Goal: Task Accomplishment & Management: Manage account settings

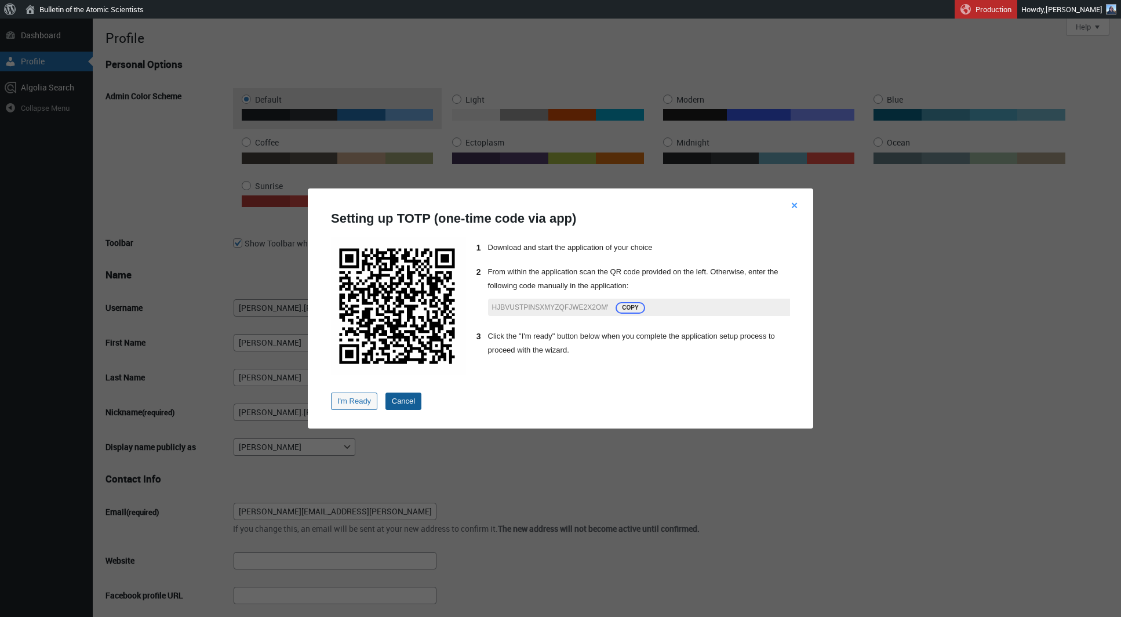
click at [409, 404] on link "Cancel" at bounding box center [403, 400] width 36 height 17
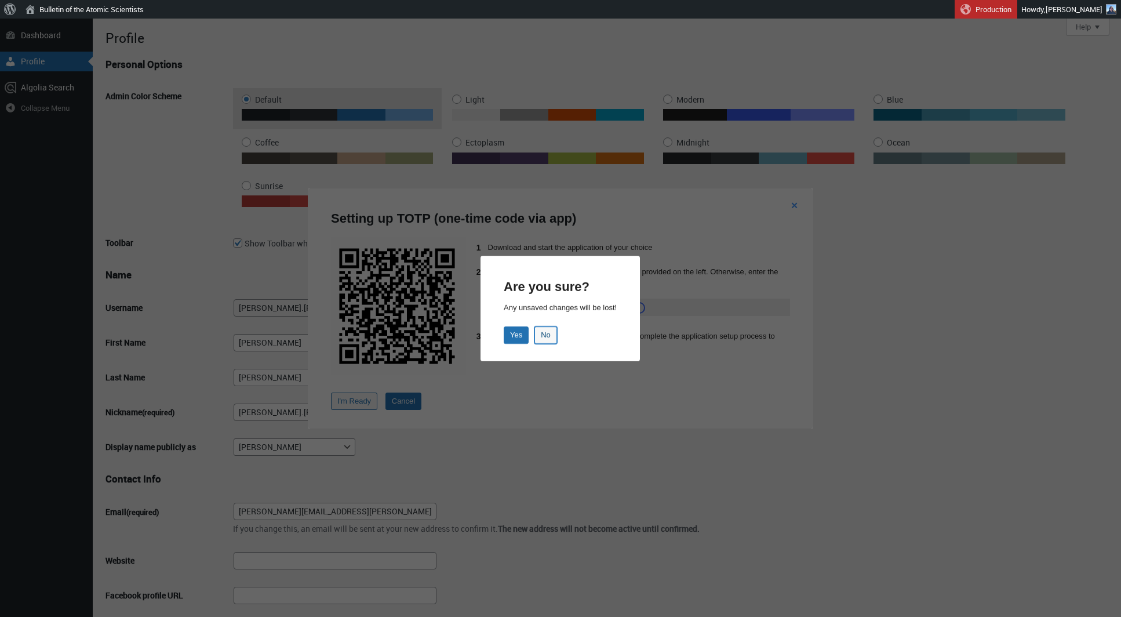
click at [549, 339] on button "No" at bounding box center [546, 334] width 23 height 17
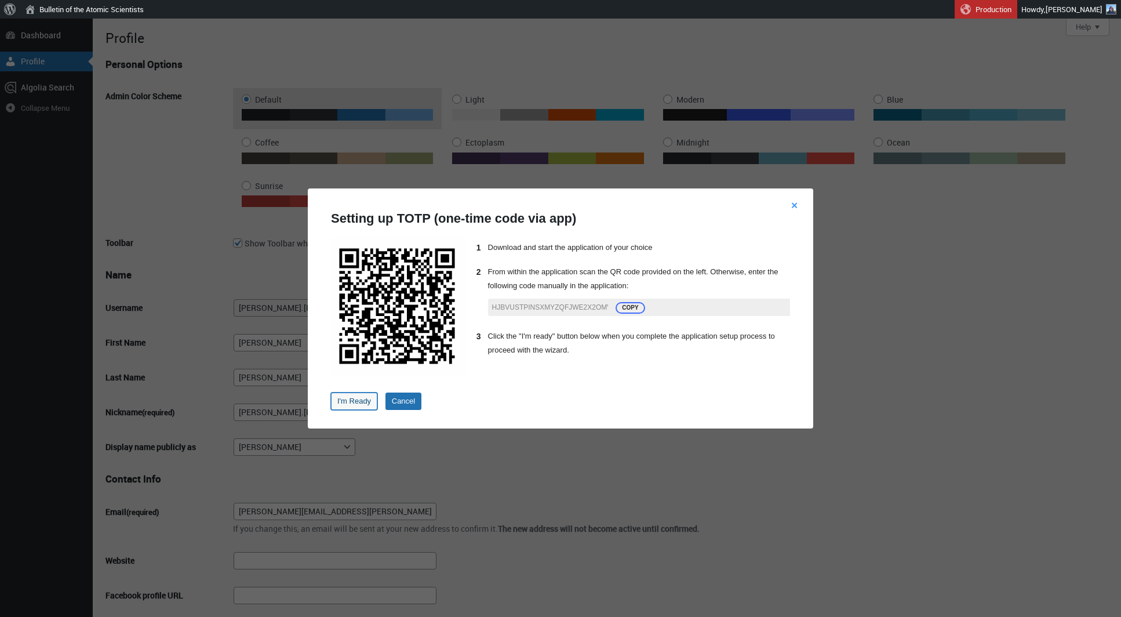
click at [362, 402] on button "I'm Ready" at bounding box center [354, 400] width 46 height 17
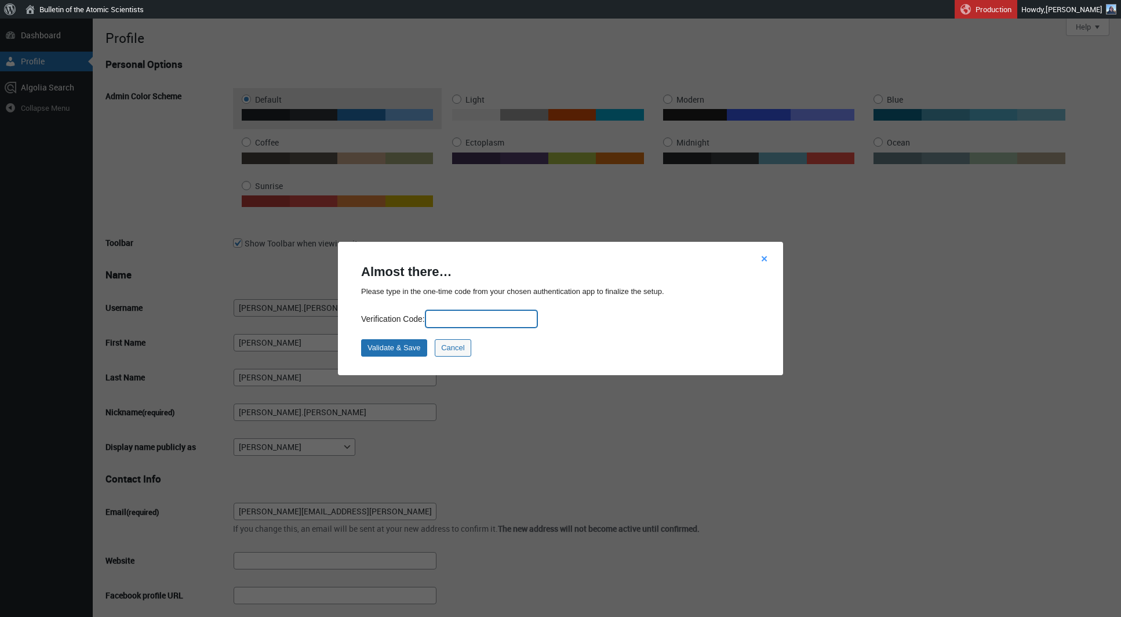
click at [454, 321] on input "Verification Code:" at bounding box center [481, 318] width 112 height 17
click at [416, 348] on link "Validate & Save" at bounding box center [394, 347] width 66 height 17
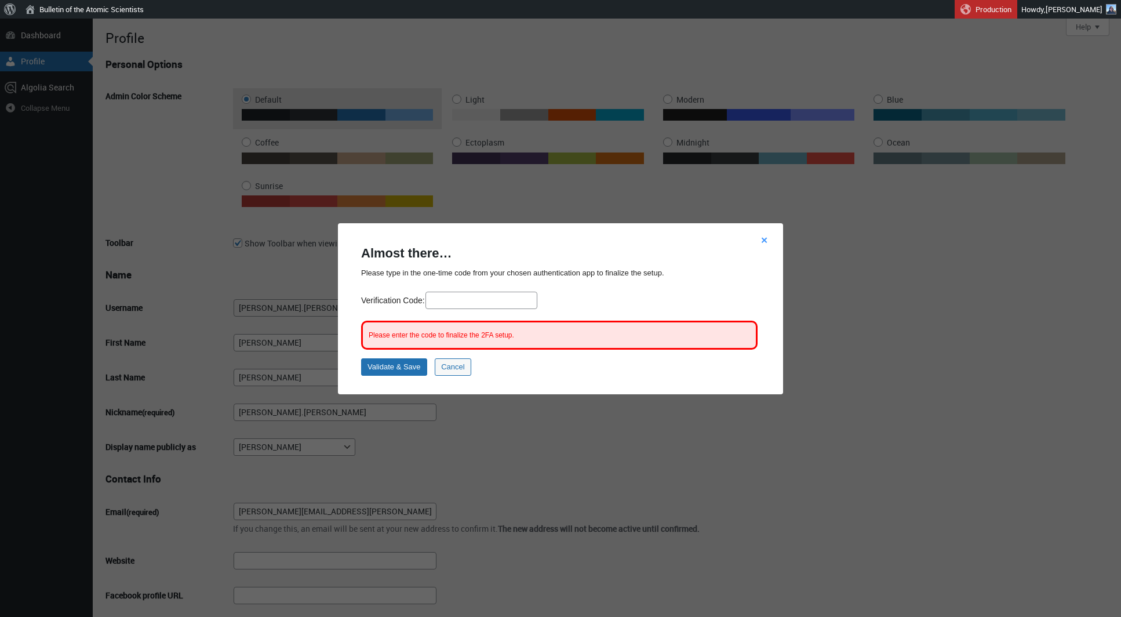
drag, startPoint x: 494, startPoint y: 315, endPoint x: 490, endPoint y: 310, distance: 7.4
click at [494, 315] on fieldset "Verification Code: Please enter the code to finalize the 2FA setup." at bounding box center [560, 325] width 399 height 67
click at [482, 301] on input "Verification Code:" at bounding box center [481, 300] width 112 height 17
paste input "352491"
type input "352491"
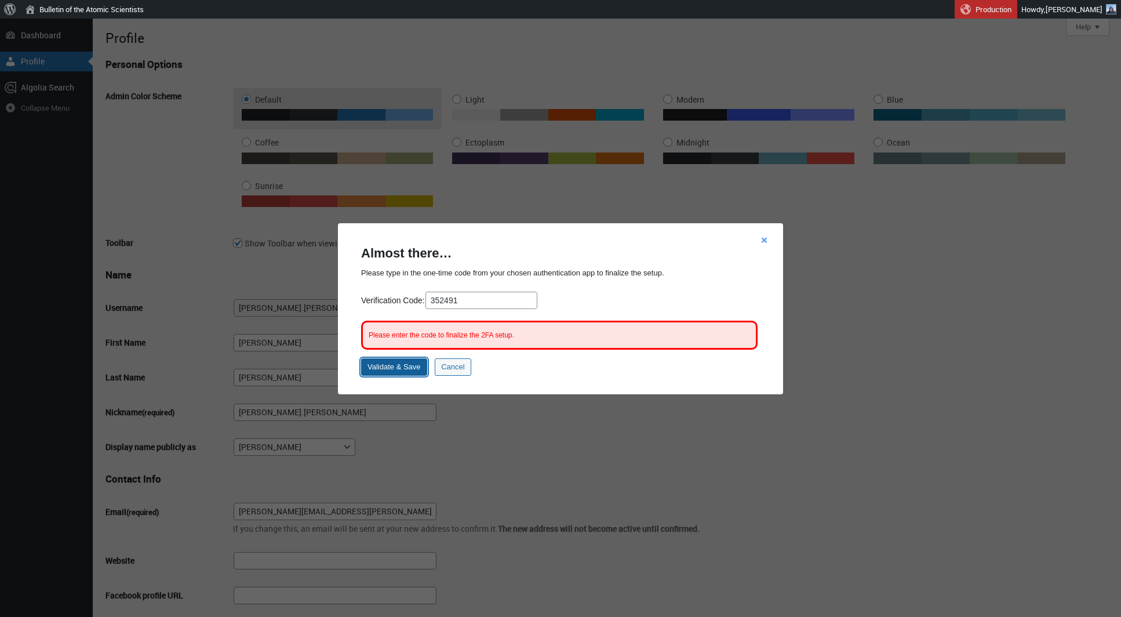
click at [409, 358] on link "Validate & Save" at bounding box center [394, 366] width 66 height 17
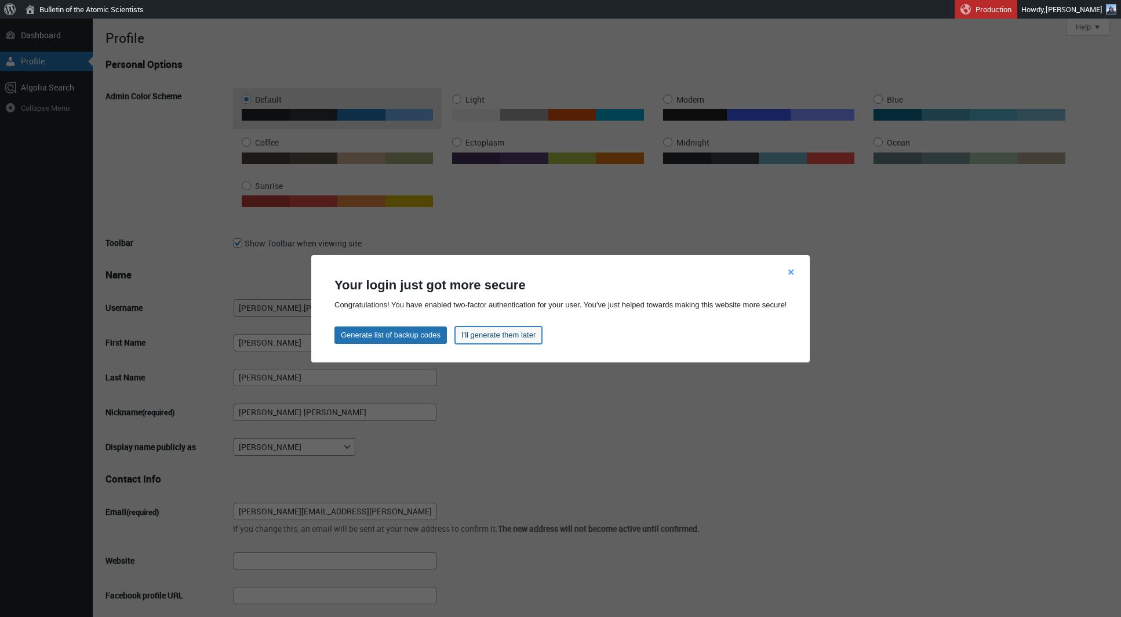
click at [484, 330] on link "I’ll generate them later" at bounding box center [498, 334] width 88 height 17
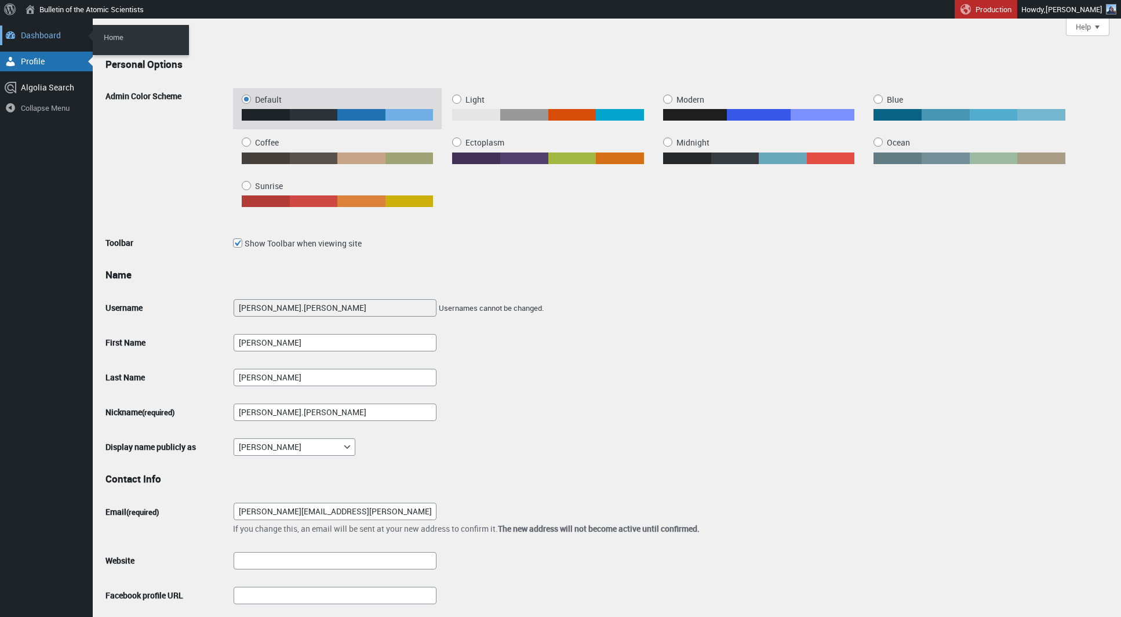
click at [41, 33] on div "Dashboard" at bounding box center [46, 36] width 93 height 20
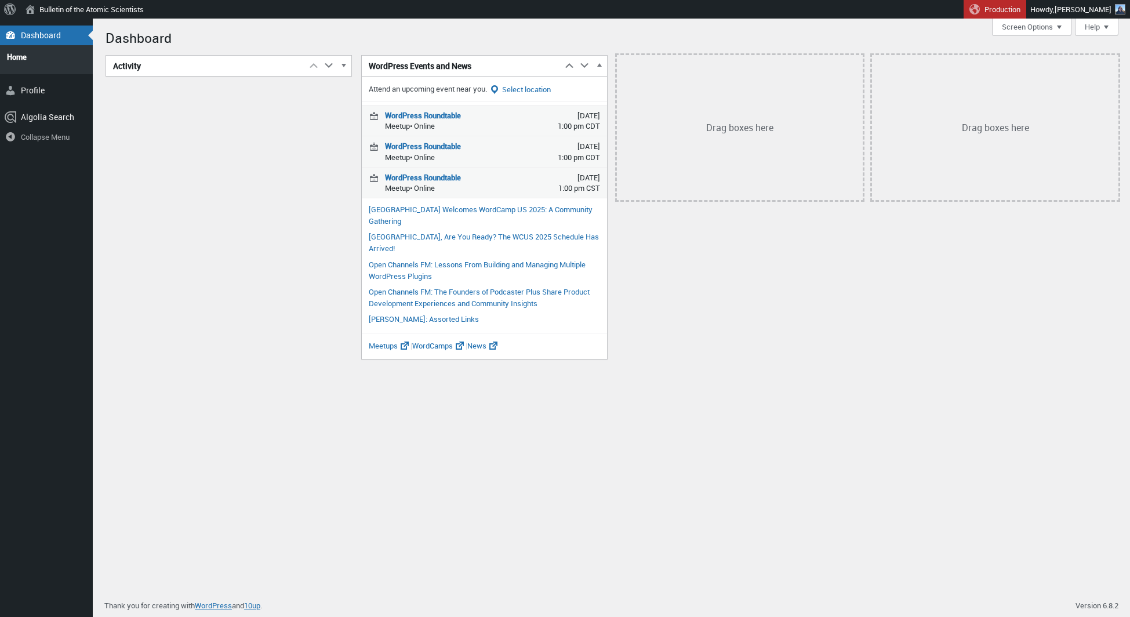
click at [220, 119] on div "Activity Move up Move Activity box up Move down Move Activity box down Toggle p…" at bounding box center [229, 90] width 256 height 70
